Goal: Information Seeking & Learning: Learn about a topic

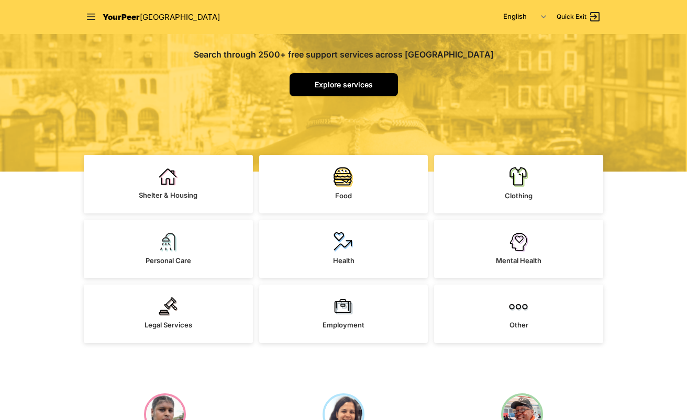
scroll to position [157, 0]
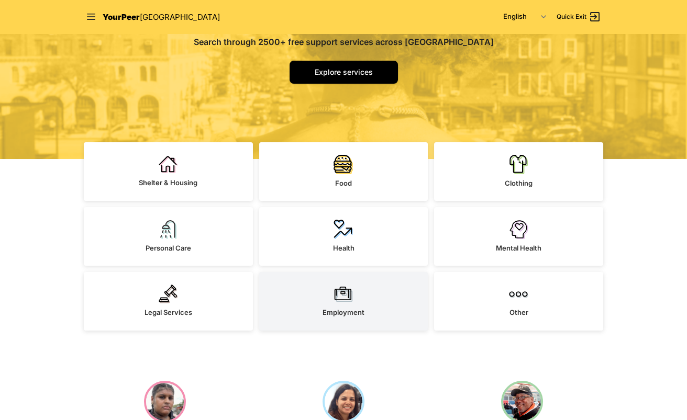
click at [385, 303] on link "Employment" at bounding box center [343, 301] width 169 height 59
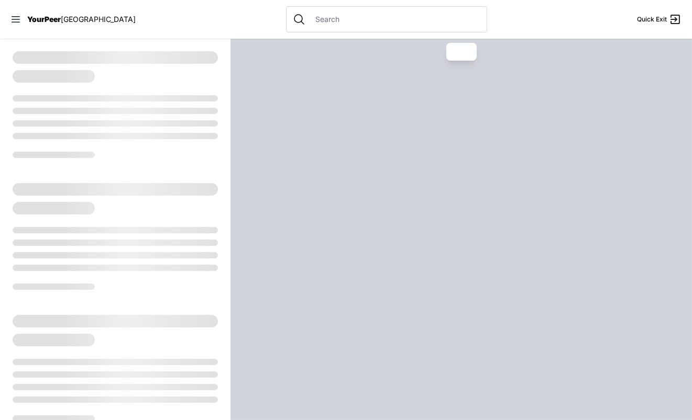
select select "recentlyUpdated"
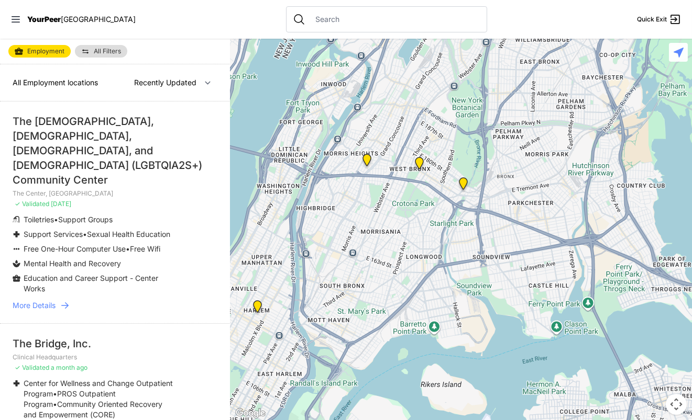
drag, startPoint x: 552, startPoint y: 221, endPoint x: 492, endPoint y: 251, distance: 67.2
click at [492, 251] on div at bounding box center [460, 230] width 461 height 382
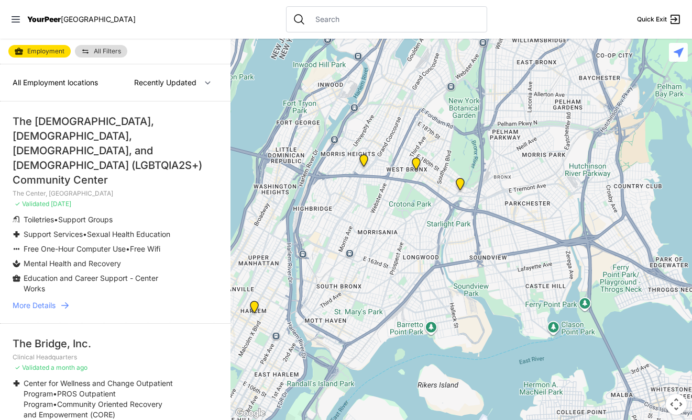
click at [457, 181] on img "West Farms" at bounding box center [459, 186] width 21 height 25
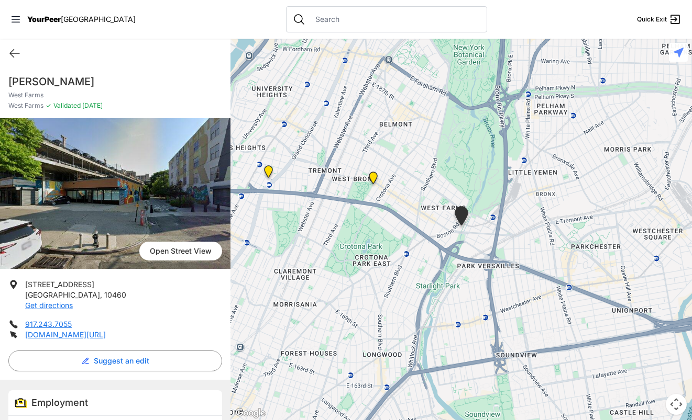
click at [374, 175] on img at bounding box center [372, 180] width 21 height 25
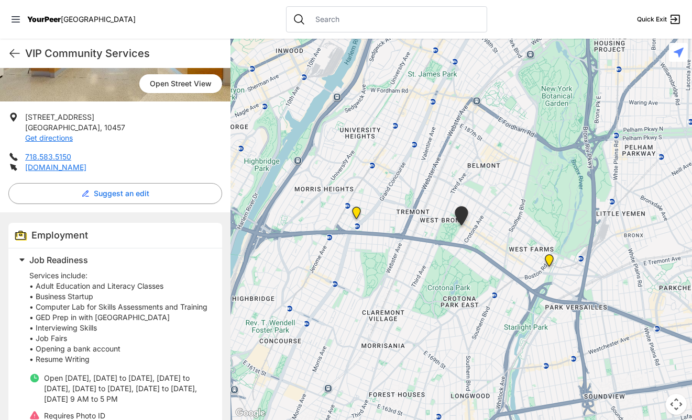
scroll to position [209, 0]
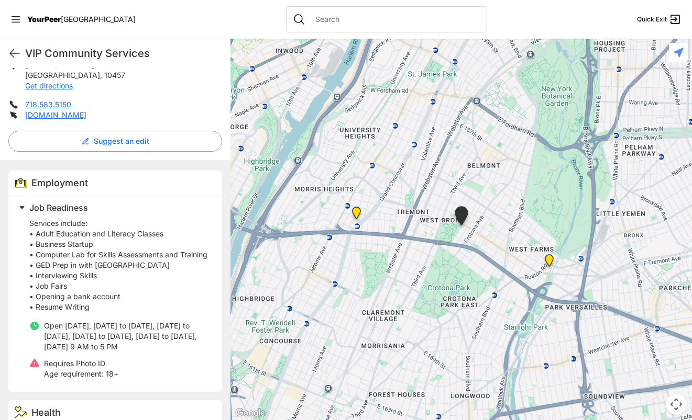
click at [44, 312] on p "Services include: • Adult Education and Literacy Classes • Business Startup • C…" at bounding box center [119, 265] width 180 height 94
click at [42, 307] on p "Services include: • Adult Education and Literacy Classes • Business Startup • C…" at bounding box center [119, 265] width 180 height 94
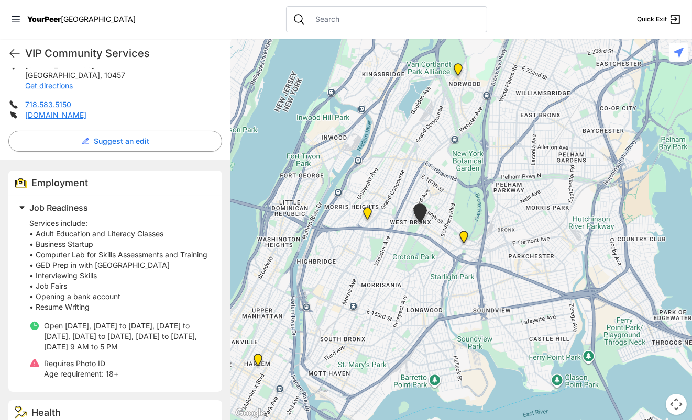
click at [460, 235] on img "West Farms" at bounding box center [463, 239] width 21 height 25
